Goal: Find contact information: Obtain details needed to contact an individual or organization

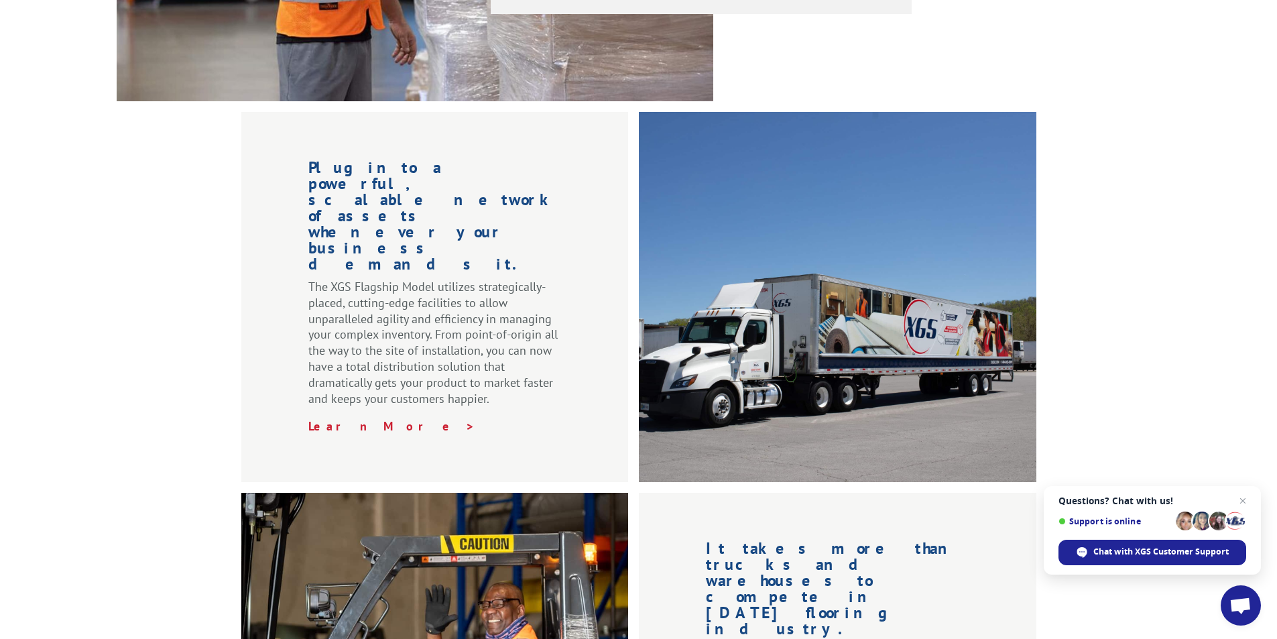
scroll to position [2015, 0]
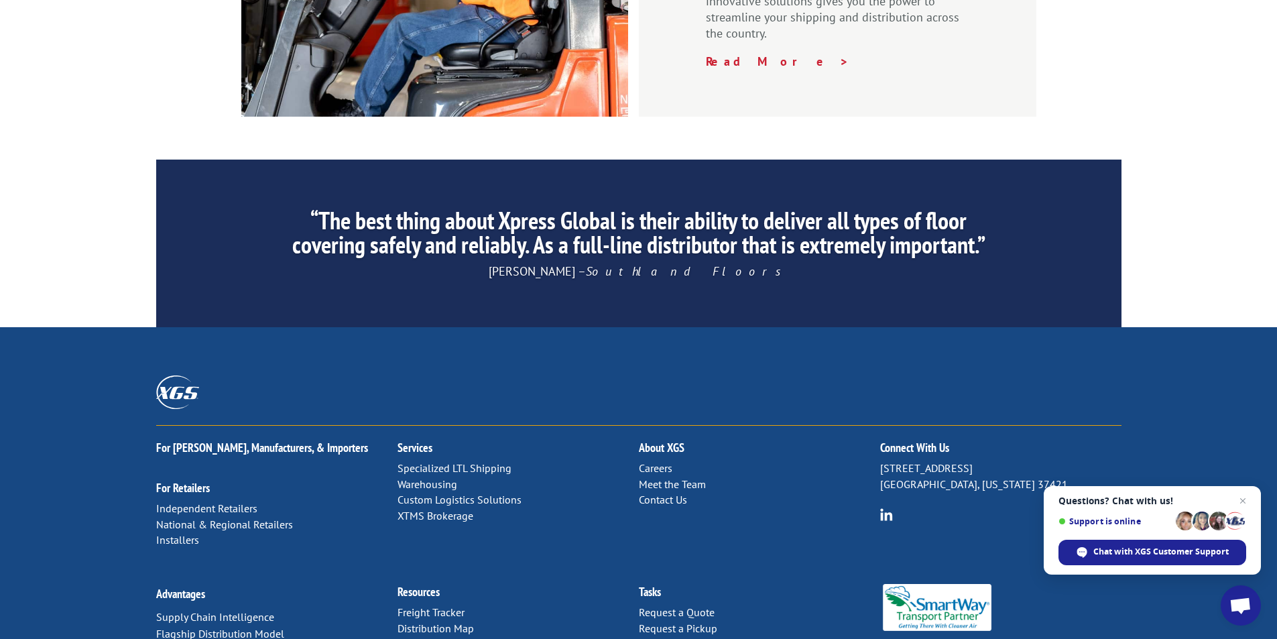
click at [662, 493] on link "Contact Us" at bounding box center [663, 499] width 48 height 13
